Goal: Task Accomplishment & Management: Complete application form

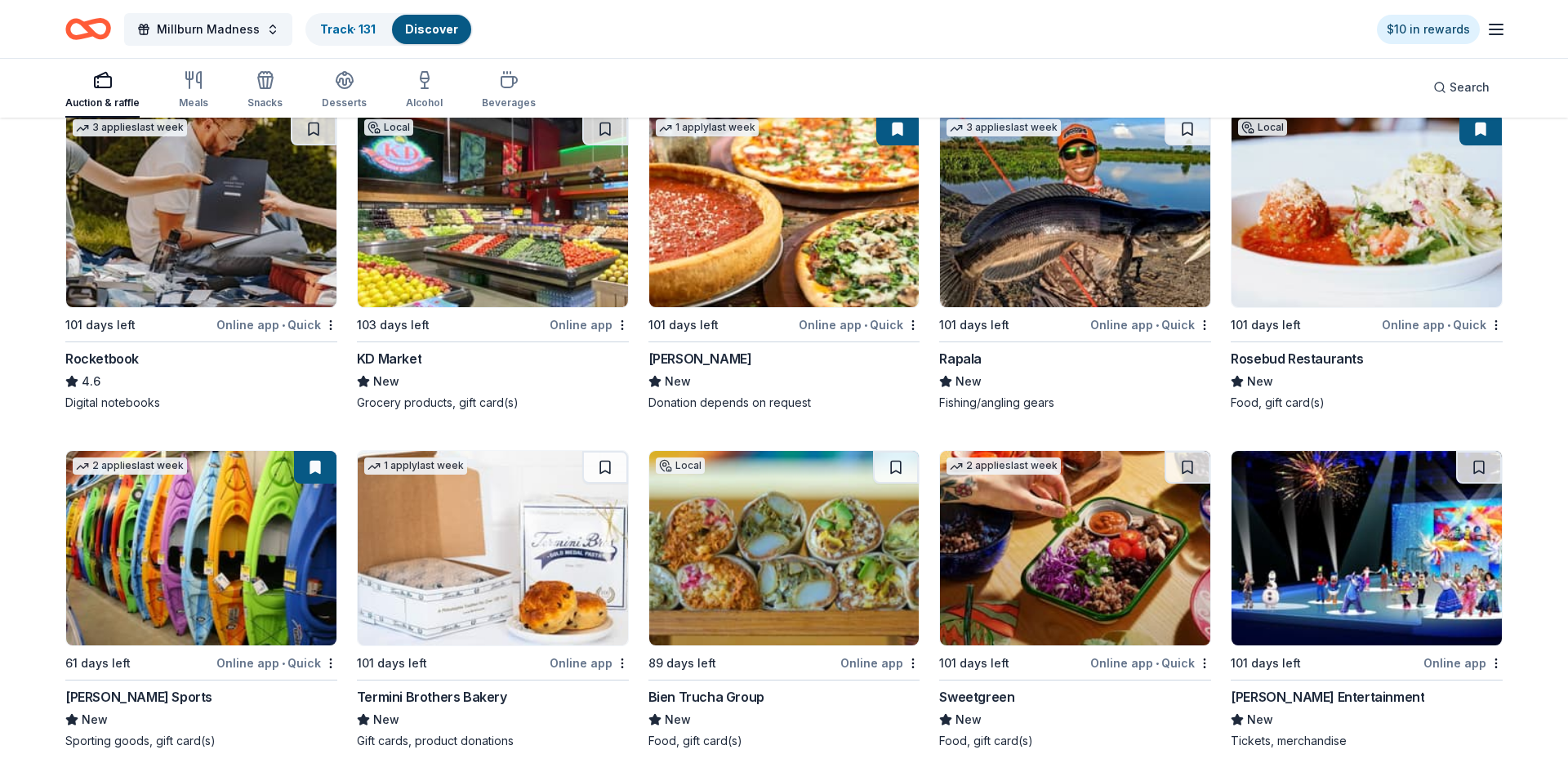
scroll to position [7482, 0]
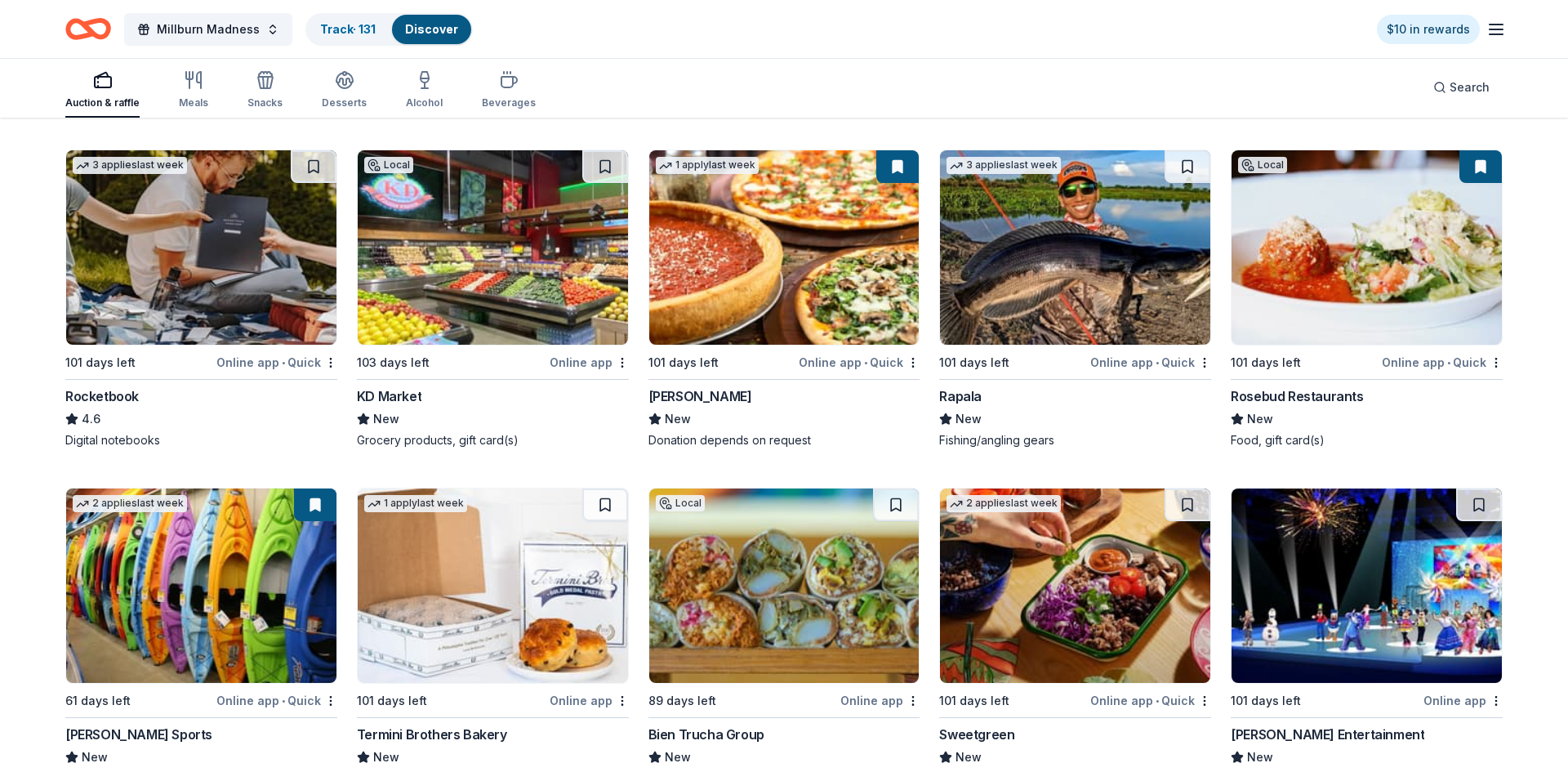
click at [198, 288] on img at bounding box center [201, 248] width 271 height 195
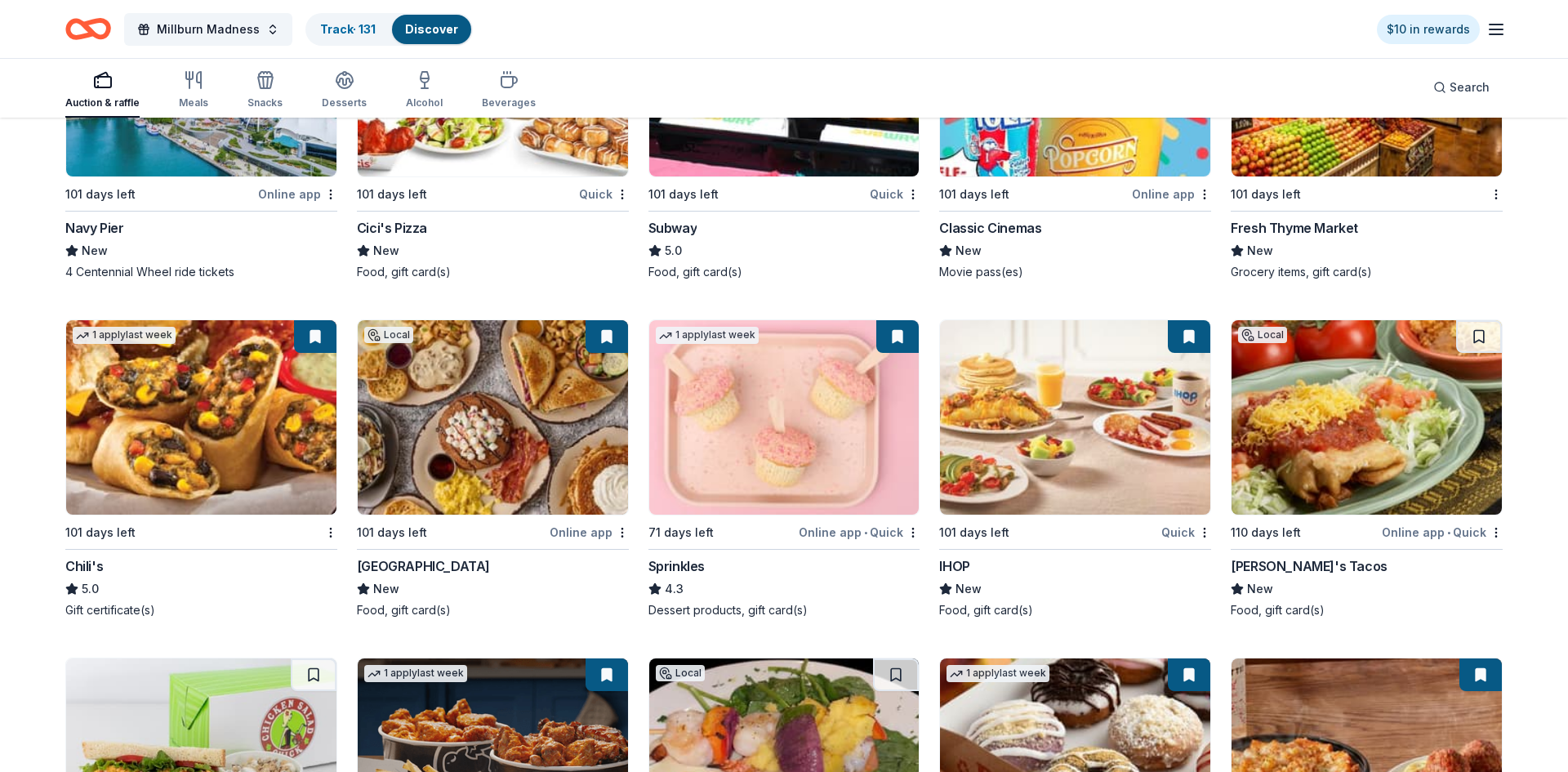
scroll to position [12478, 0]
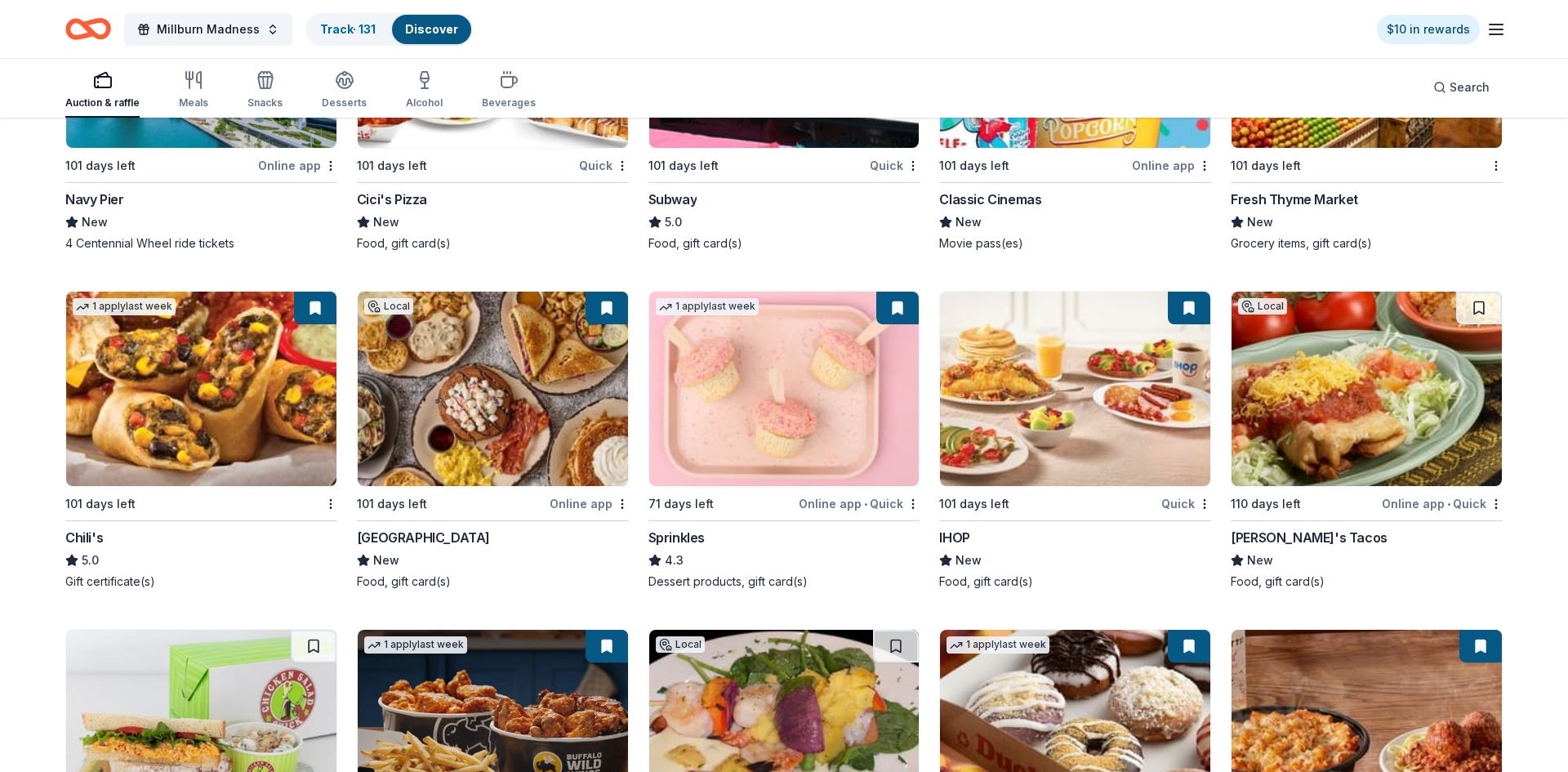
click at [1083, 406] on img at bounding box center [1076, 389] width 271 height 195
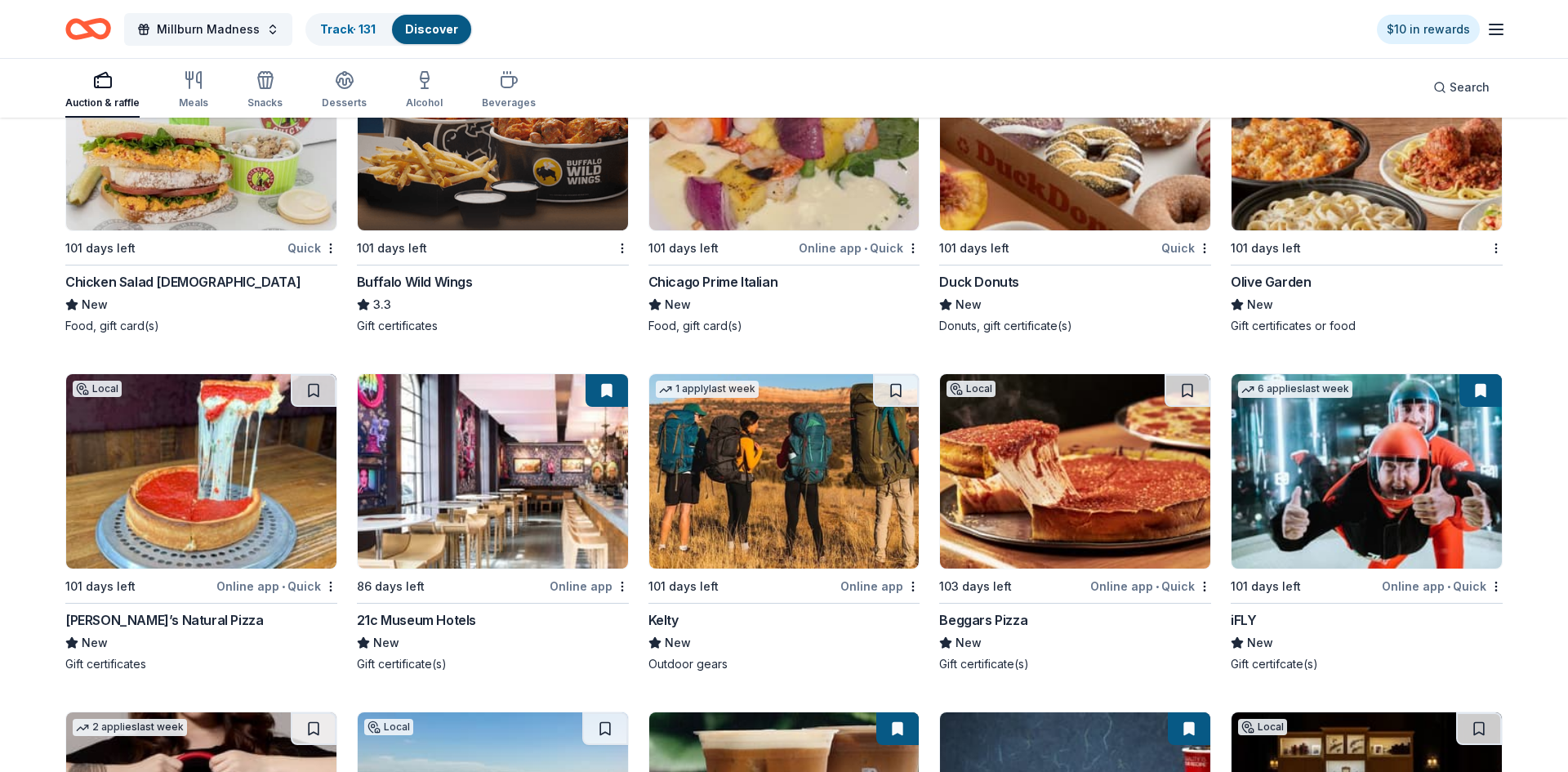
scroll to position [13104, 0]
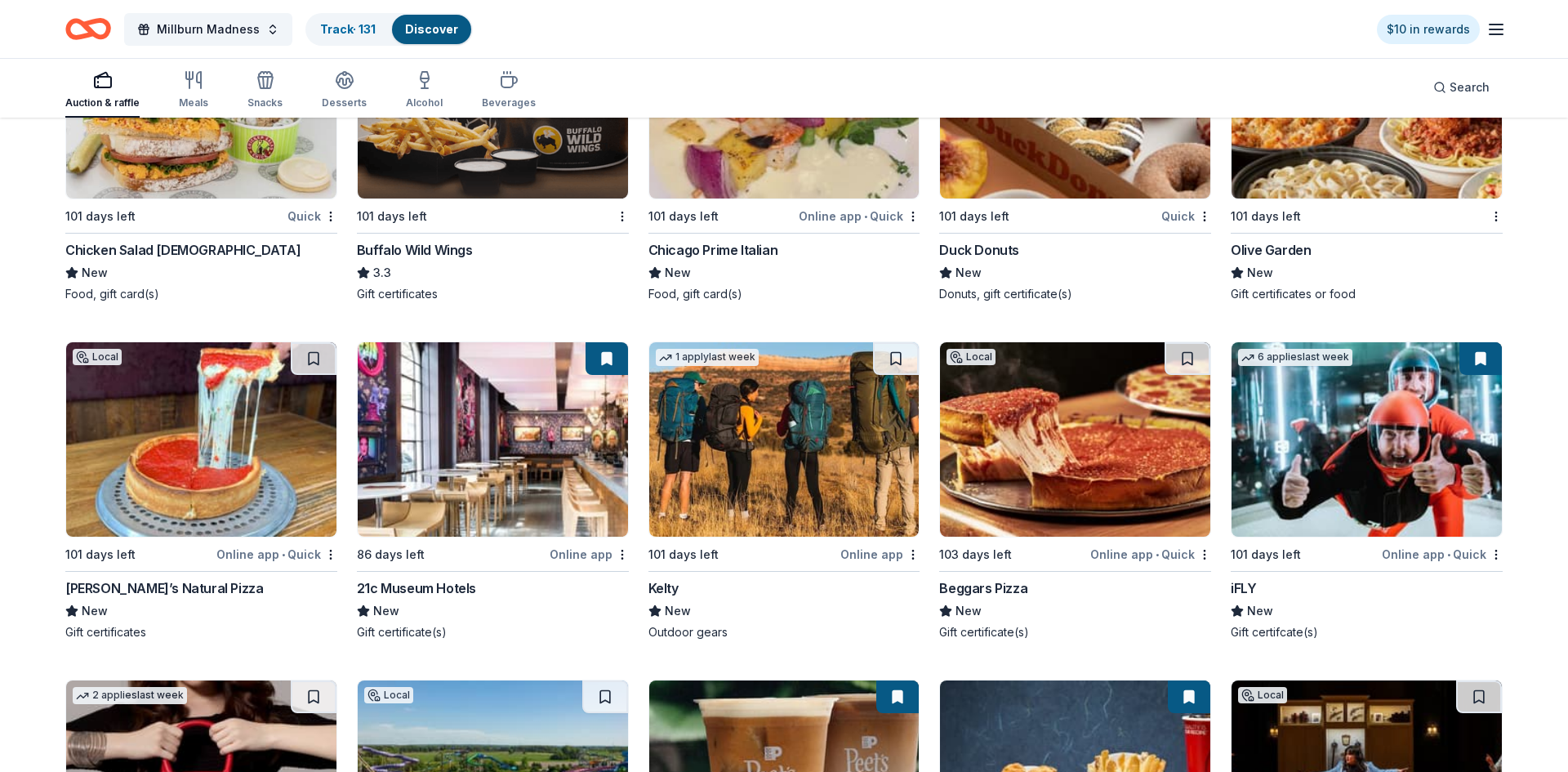
click at [804, 503] on img at bounding box center [784, 440] width 271 height 195
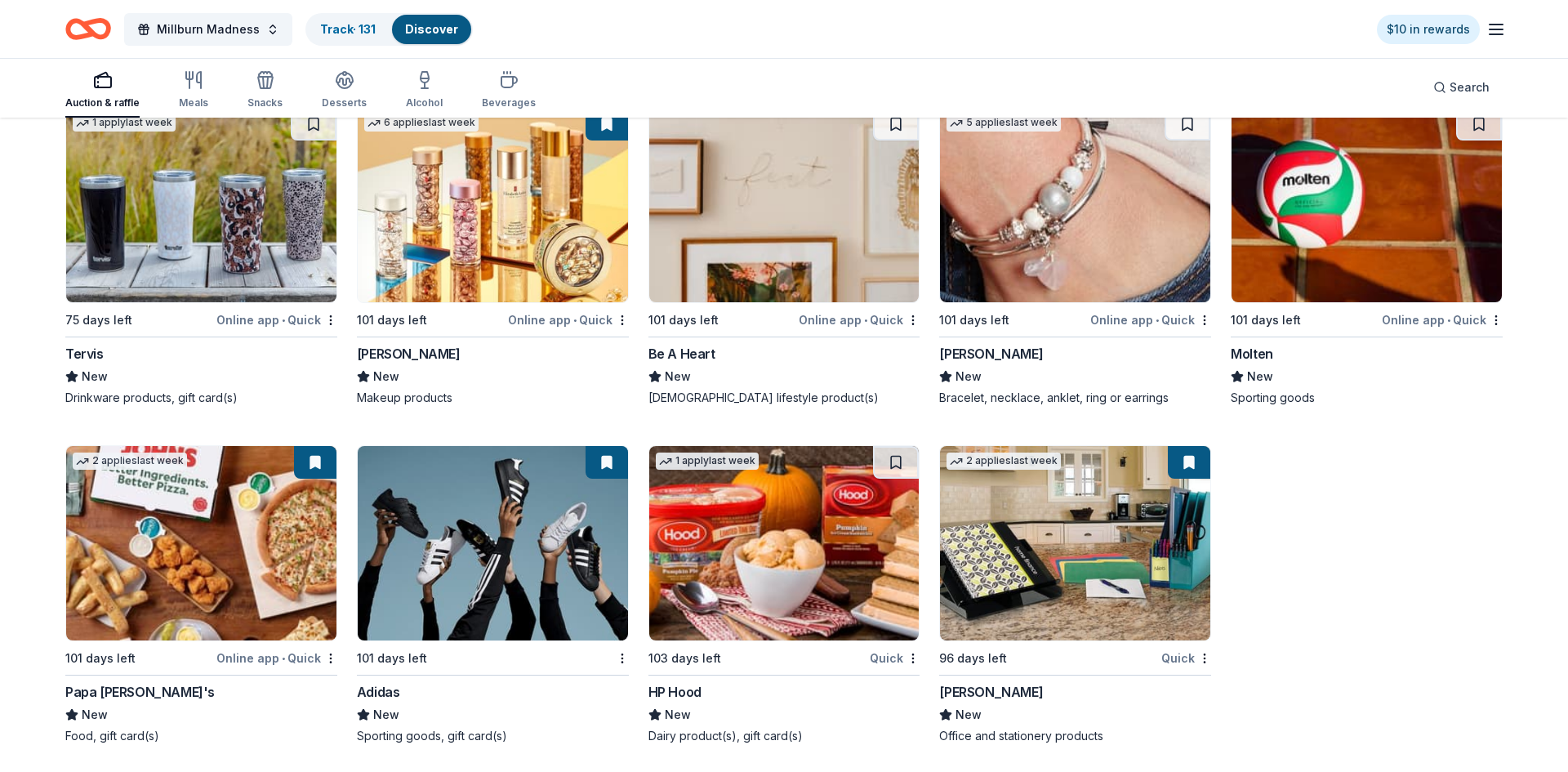
scroll to position [19610, 0]
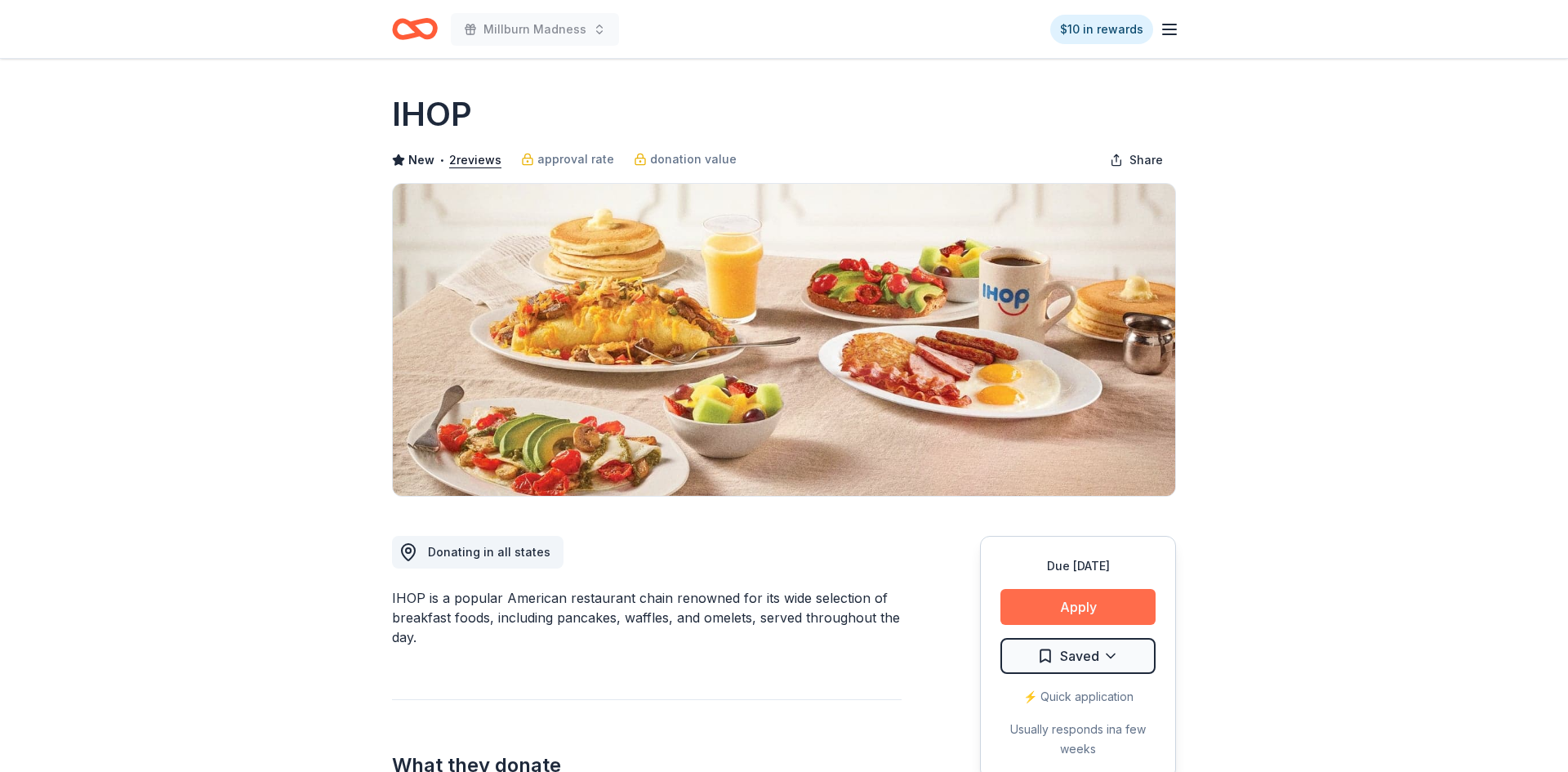
click at [1096, 611] on button "Apply" at bounding box center [1078, 607] width 155 height 36
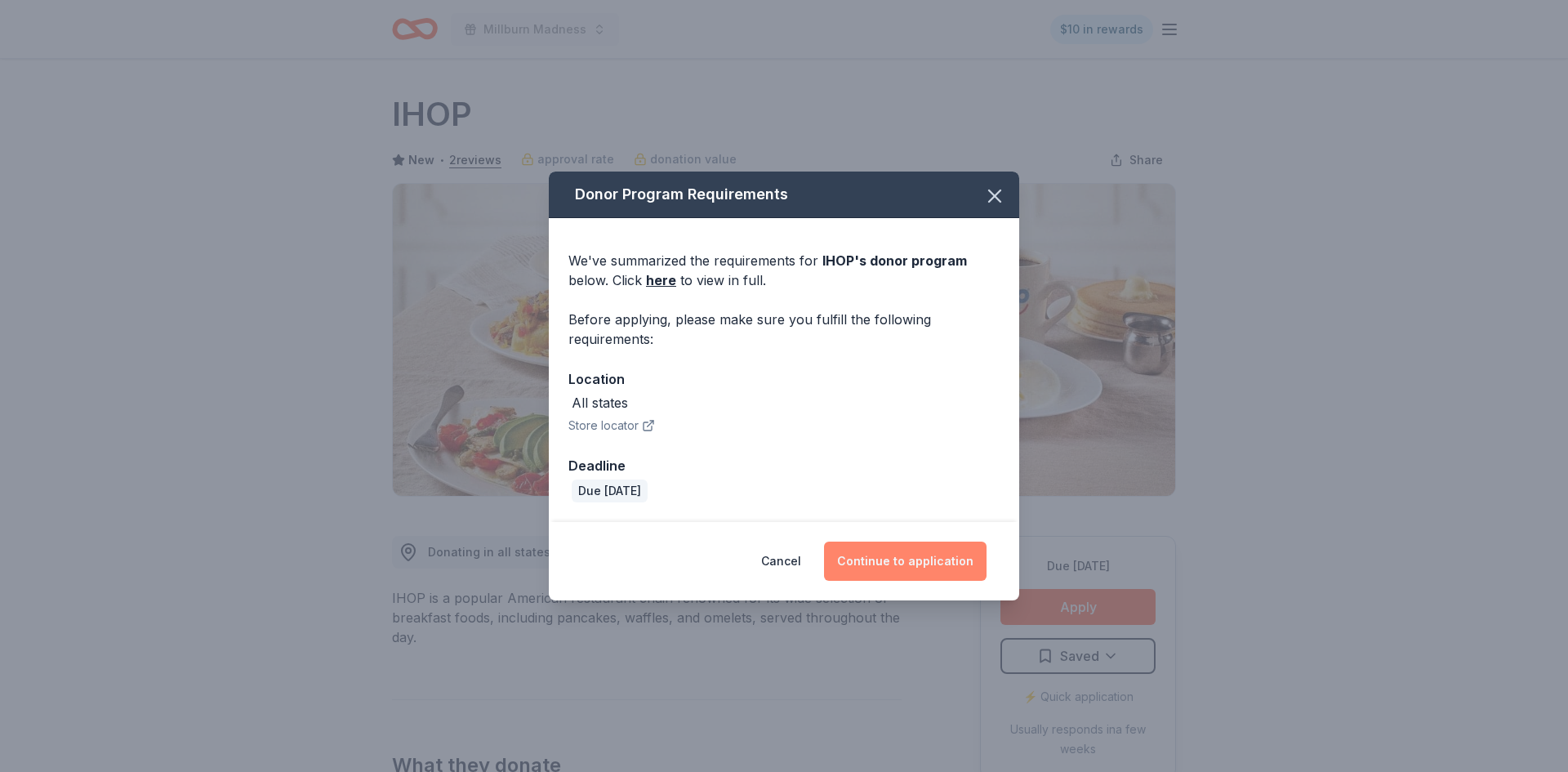
click at [967, 556] on button "Continue to application" at bounding box center [905, 561] width 162 height 39
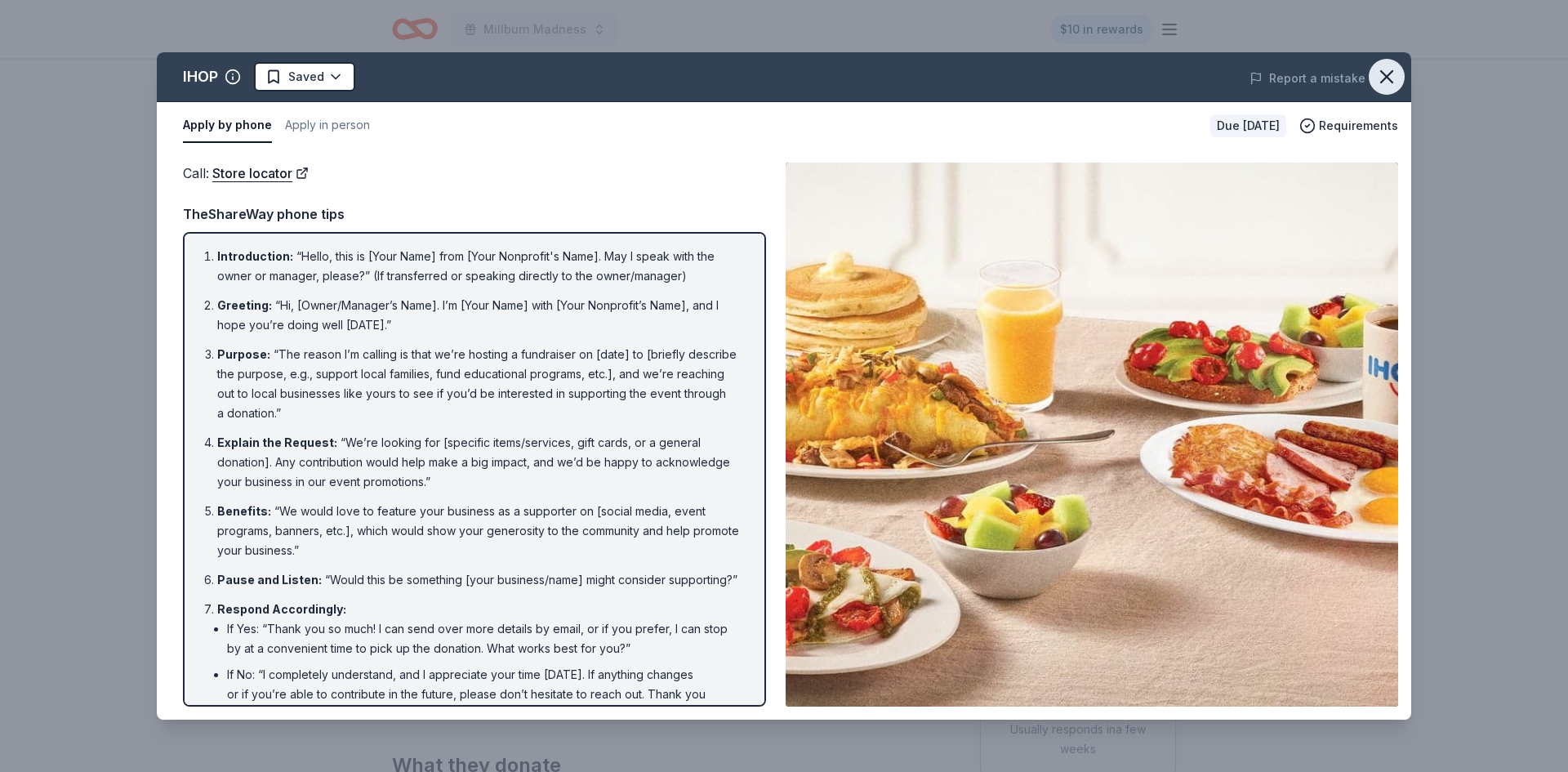
click at [1392, 72] on icon "button" at bounding box center [1386, 76] width 23 height 23
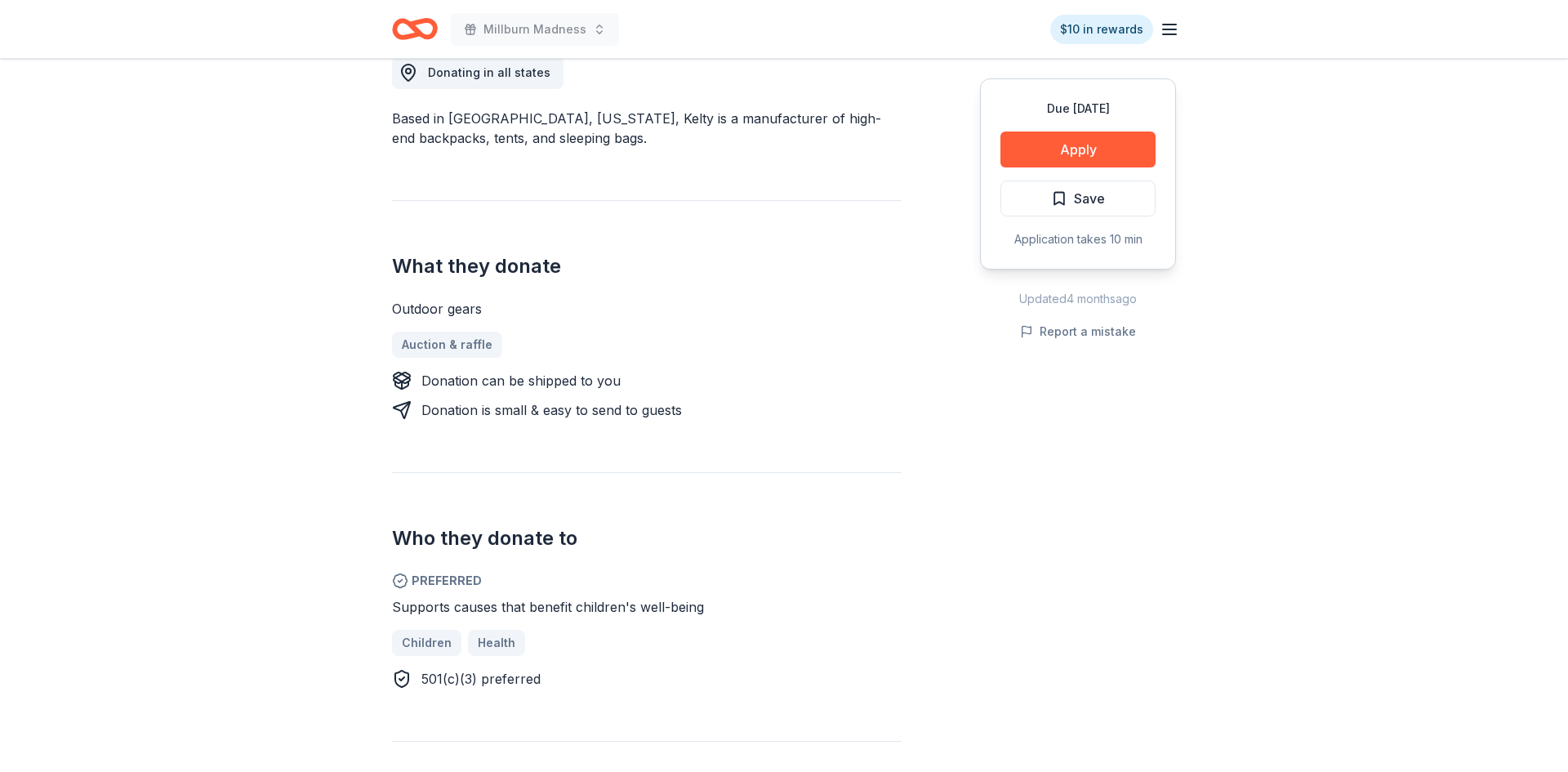
scroll to position [477, 0]
